Goal: Task Accomplishment & Management: Manage account settings

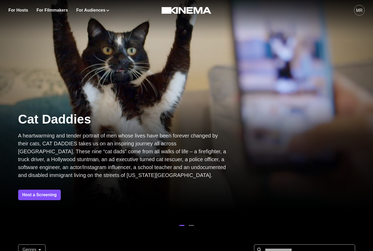
click at [357, 11] on div "MR" at bounding box center [359, 10] width 7 height 6
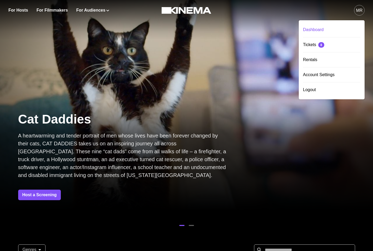
click at [317, 32] on div "Dashboard" at bounding box center [331, 29] width 57 height 15
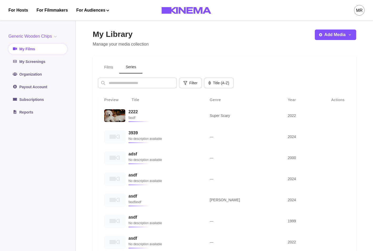
click at [138, 68] on button "Series" at bounding box center [130, 67] width 23 height 12
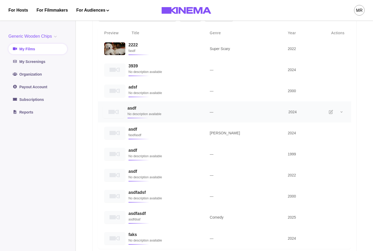
scroll to position [152, 0]
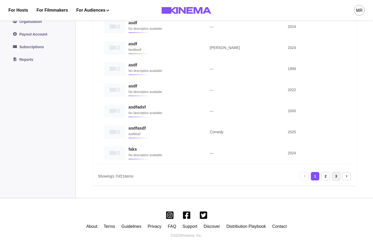
click at [336, 177] on div "3" at bounding box center [336, 176] width 8 height 8
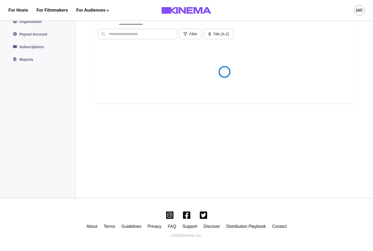
scroll to position [49, 0]
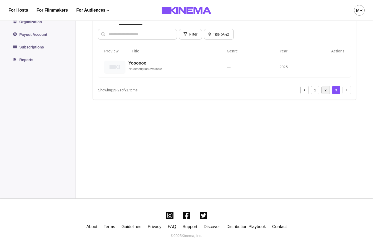
click at [327, 91] on div "2" at bounding box center [325, 90] width 8 height 8
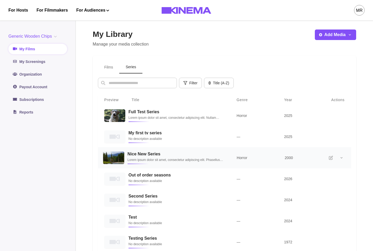
click at [144, 154] on h3 "Nice New Series" at bounding box center [175, 153] width 96 height 5
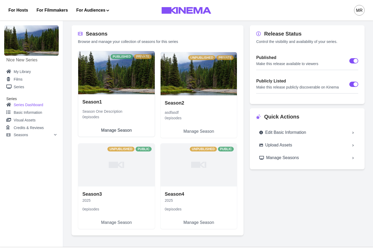
click at [121, 94] on link "Season 1 Season One Description 0 episodes Manage Season" at bounding box center [116, 115] width 77 height 42
select select "**********"
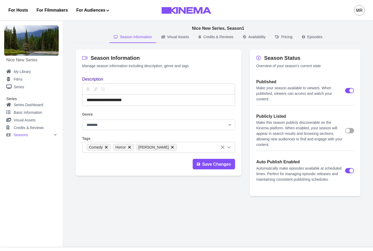
click at [119, 82] on div "**********" at bounding box center [158, 91] width 153 height 30
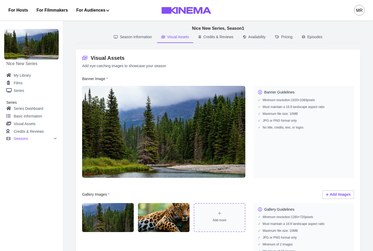
click at [165, 39] on button "Visual Assets" at bounding box center [175, 37] width 36 height 11
click at [236, 36] on button "Credits & Reviews" at bounding box center [215, 37] width 43 height 11
click at [163, 38] on icon "button" at bounding box center [163, 37] width 4 height 3
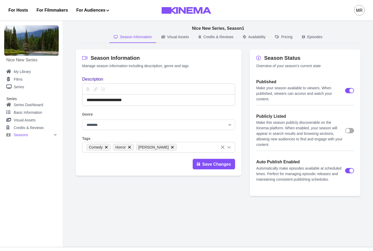
click at [143, 36] on p "Season Information" at bounding box center [136, 37] width 32 height 6
click at [229, 38] on p "Credits & Reviews" at bounding box center [218, 37] width 30 height 6
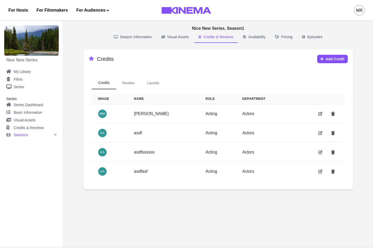
click at [259, 39] on p "Availability" at bounding box center [256, 37] width 17 height 6
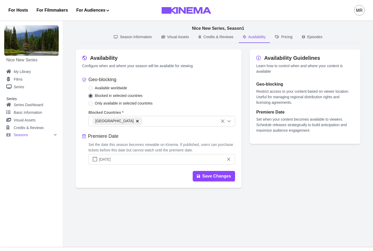
click at [132, 37] on p "Season Information" at bounding box center [136, 37] width 32 height 6
